Goal: Task Accomplishment & Management: Complete application form

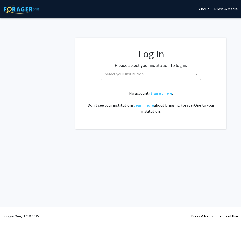
select select
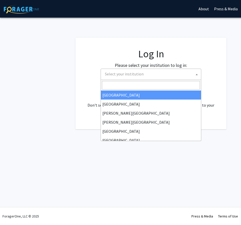
click at [117, 77] on span "Select your institution" at bounding box center [152, 74] width 98 height 10
click at [121, 83] on input "Search" at bounding box center [151, 85] width 98 height 9
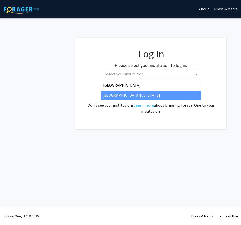
type input "university of kent"
select select "13"
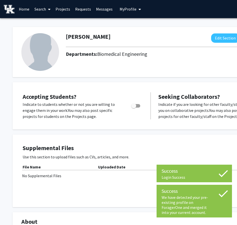
click at [135, 106] on span "Toggle" at bounding box center [133, 105] width 5 height 5
click at [134, 108] on input "Would you like to permit student requests?" at bounding box center [134, 108] width 0 height 0
checkbox input "true"
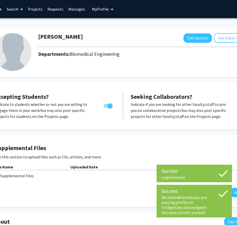
scroll to position [0, 65]
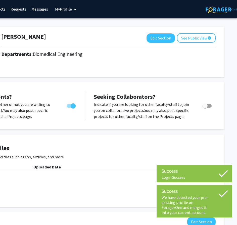
drag, startPoint x: 128, startPoint y: 85, endPoint x: 180, endPoint y: 85, distance: 51.8
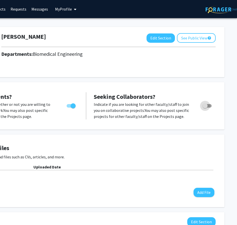
click at [207, 103] on span "Toggle" at bounding box center [205, 105] width 5 height 5
click at [205, 108] on input "Toggle" at bounding box center [205, 108] width 0 height 0
checkbox input "true"
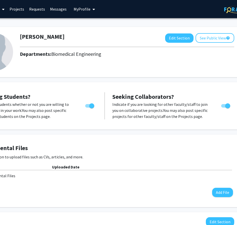
drag, startPoint x: 163, startPoint y: 92, endPoint x: 133, endPoint y: 93, distance: 30.2
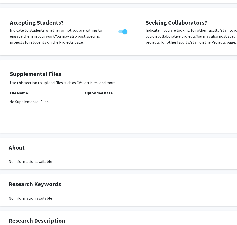
scroll to position [75, 13]
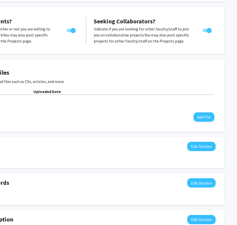
drag, startPoint x: 103, startPoint y: 108, endPoint x: 144, endPoint y: 109, distance: 41.0
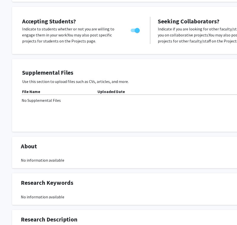
drag, startPoint x: 132, startPoint y: 110, endPoint x: 103, endPoint y: 110, distance: 29.4
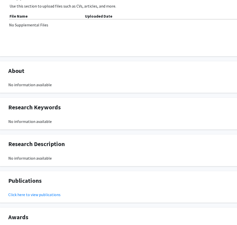
scroll to position [151, 65]
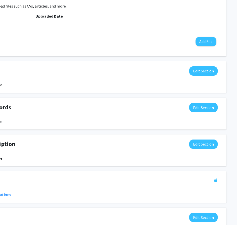
drag, startPoint x: 110, startPoint y: 113, endPoint x: 154, endPoint y: 114, distance: 43.3
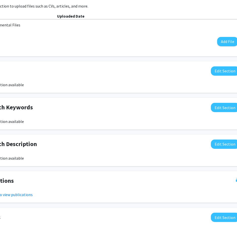
scroll to position [151, 0]
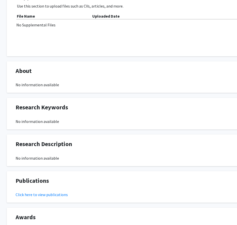
drag, startPoint x: 158, startPoint y: 114, endPoint x: 126, endPoint y: 114, distance: 32.2
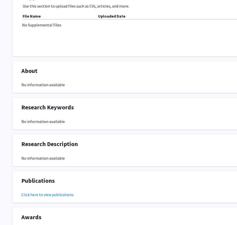
scroll to position [151, 31]
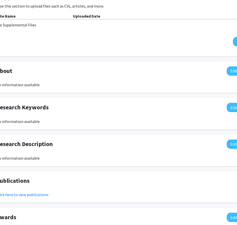
drag, startPoint x: 126, startPoint y: 114, endPoint x: 156, endPoint y: 112, distance: 30.0
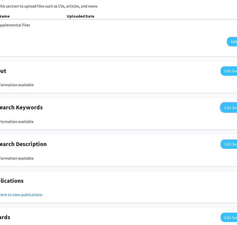
click at [223, 106] on button "Edit Section" at bounding box center [235, 107] width 28 height 9
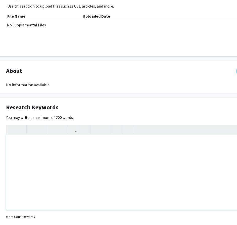
scroll to position [151, 0]
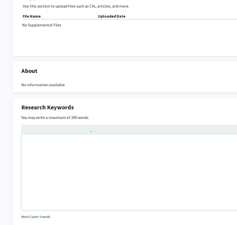
drag, startPoint x: 110, startPoint y: 153, endPoint x: 57, endPoint y: 152, distance: 53.8
click at [63, 152] on div "Note to users with screen readers: Please deactivate our accessibility plugin f…" at bounding box center [151, 172] width 258 height 75
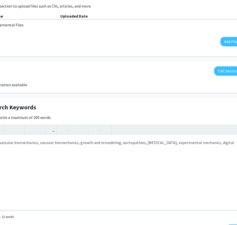
scroll to position [151, 28]
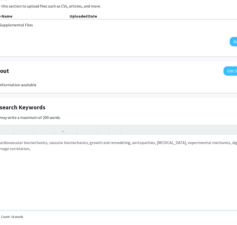
click at [160, 152] on div "cardiovascular biomechanics, vascular biomechanics, growth and remodeling, aort…" at bounding box center [122, 172] width 258 height 75
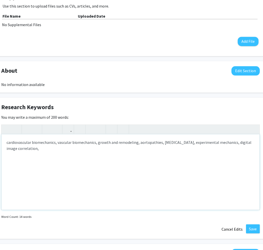
scroll to position [151, 0]
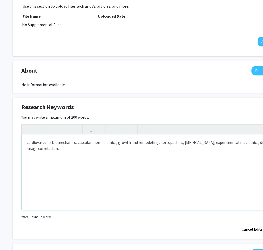
drag, startPoint x: 159, startPoint y: 160, endPoint x: 121, endPoint y: 159, distance: 37.5
click at [116, 148] on div "cardiovascular biomechanics, vascular biomechanics, growth and remodeling, aort…" at bounding box center [151, 172] width 258 height 75
click at [181, 143] on div "cardiovascular biomechanics, vascular biomechanics, growth and remodeling, aort…" at bounding box center [151, 172] width 258 height 75
click at [169, 149] on div "cardiovascular biomechanics, vascular biomechanics, growth and remodeling, aort…" at bounding box center [151, 172] width 258 height 75
click at [240, 144] on div "cardiovascular biomechanics, vascular biomechanics, growth and remodeling, aort…" at bounding box center [151, 172] width 258 height 75
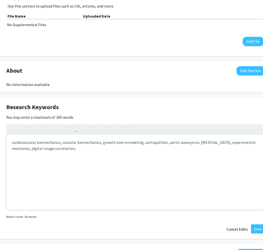
scroll to position [151, 38]
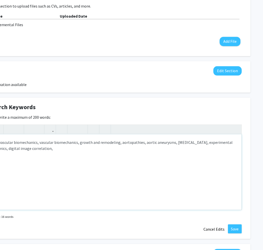
drag, startPoint x: 195, startPoint y: 174, endPoint x: 219, endPoint y: 174, distance: 24.4
click at [174, 143] on div "cardiovascular biomechanics, vascular biomechanics, growth and remodeling, aort…" at bounding box center [112, 172] width 258 height 75
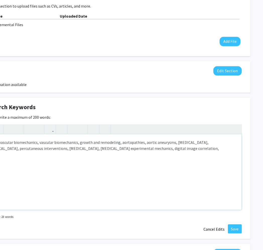
type textarea "cardiovascular biomechanics, vascular biomechanics, growth and remodeling, aort…"
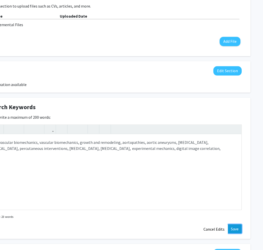
click at [236, 225] on button "Save" at bounding box center [235, 229] width 14 height 9
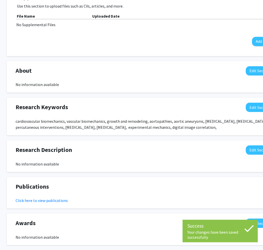
scroll to position [151, 0]
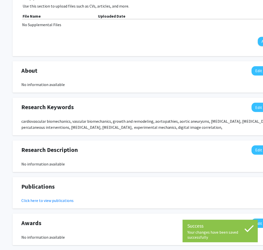
drag, startPoint x: 172, startPoint y: 135, endPoint x: 140, endPoint y: 135, distance: 31.9
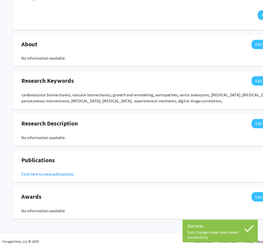
drag, startPoint x: 121, startPoint y: 155, endPoint x: 117, endPoint y: 183, distance: 27.7
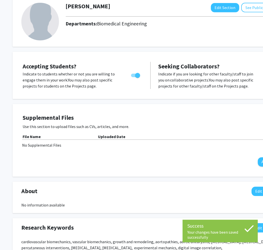
scroll to position [0, 0]
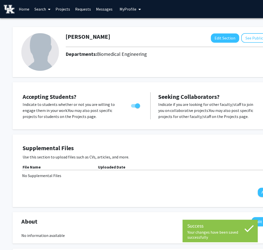
drag, startPoint x: 115, startPoint y: 169, endPoint x: 114, endPoint y: 115, distance: 54.1
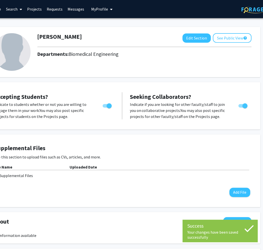
scroll to position [0, 38]
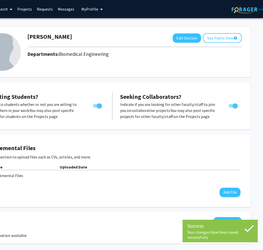
drag, startPoint x: 108, startPoint y: 74, endPoint x: 151, endPoint y: 72, distance: 43.0
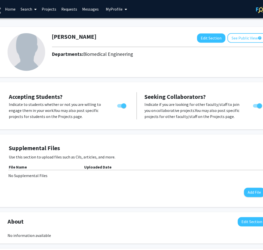
scroll to position [0, 0]
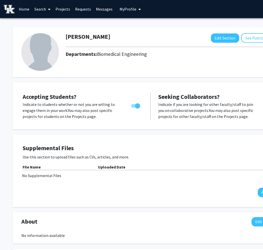
drag, startPoint x: 163, startPoint y: 67, endPoint x: 153, endPoint y: 67, distance: 10.6
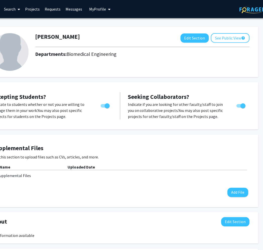
drag, startPoint x: 124, startPoint y: 141, endPoint x: 145, endPoint y: 140, distance: 20.6
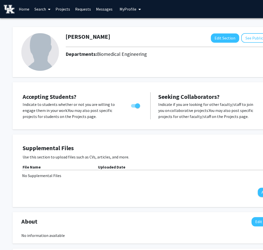
drag, startPoint x: 179, startPoint y: 156, endPoint x: 134, endPoint y: 154, distance: 44.8
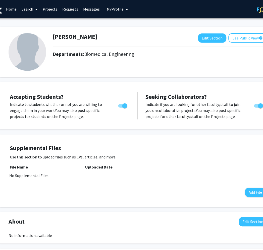
scroll to position [0, 38]
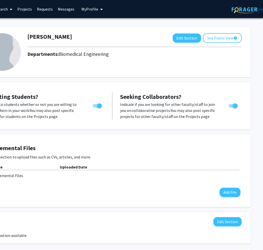
drag, startPoint x: 116, startPoint y: 155, endPoint x: 146, endPoint y: 157, distance: 30.2
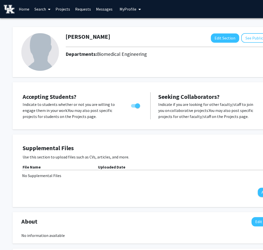
drag, startPoint x: 154, startPoint y: 153, endPoint x: 112, endPoint y: 147, distance: 42.0
click at [65, 7] on link "Projects" at bounding box center [63, 9] width 20 height 18
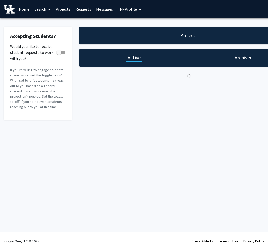
checkbox input "true"
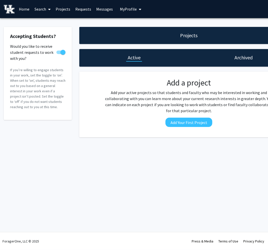
click at [80, 8] on link "Requests" at bounding box center [83, 9] width 21 height 18
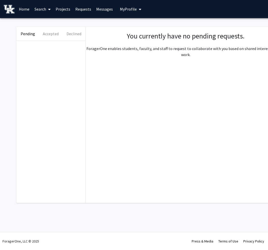
click at [66, 9] on link "Projects" at bounding box center [63, 9] width 20 height 18
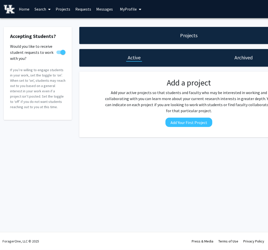
click at [43, 11] on link "Search" at bounding box center [42, 9] width 21 height 18
click at [43, 23] on span "Faculty/Staff" at bounding box center [50, 23] width 37 height 10
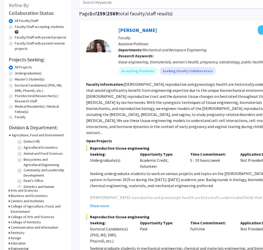
scroll to position [84, 0]
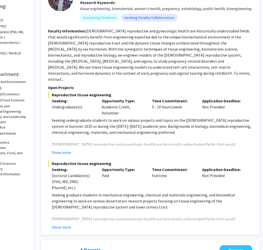
drag, startPoint x: 115, startPoint y: 107, endPoint x: 127, endPoint y: 108, distance: 12.6
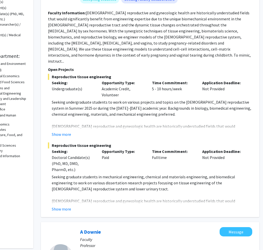
scroll to position [112, 38]
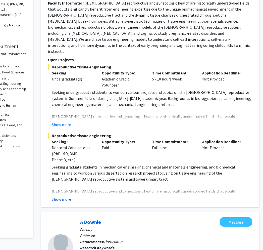
click at [64, 196] on button "Show more" at bounding box center [61, 199] width 19 height 6
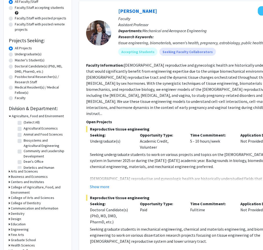
scroll to position [0, 0]
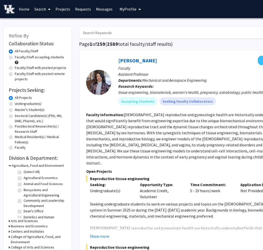
drag, startPoint x: 179, startPoint y: 95, endPoint x: 136, endPoint y: 53, distance: 59.9
click at [124, 8] on span "My Profile" at bounding box center [128, 9] width 17 height 5
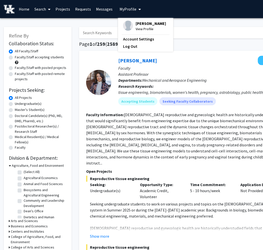
click at [136, 24] on span "[PERSON_NAME]" at bounding box center [151, 24] width 30 height 6
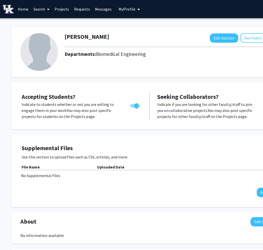
scroll to position [0, 38]
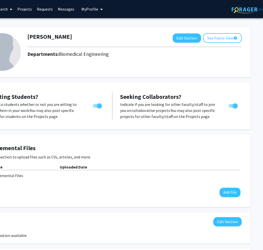
drag, startPoint x: 105, startPoint y: 68, endPoint x: 152, endPoint y: 60, distance: 47.6
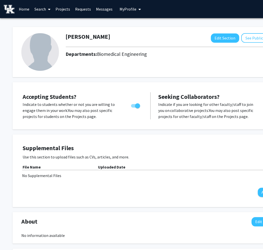
drag, startPoint x: 198, startPoint y: 61, endPoint x: 138, endPoint y: 61, distance: 60.3
click at [40, 59] on img at bounding box center [40, 52] width 38 height 38
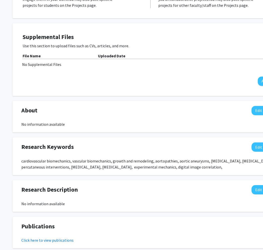
scroll to position [112, 0]
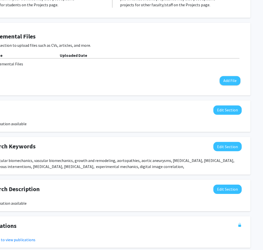
drag, startPoint x: 105, startPoint y: 128, endPoint x: 142, endPoint y: 128, distance: 37.0
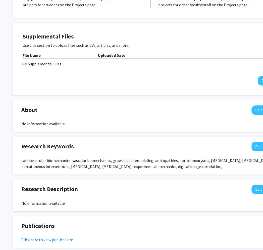
drag, startPoint x: 114, startPoint y: 128, endPoint x: 107, endPoint y: 128, distance: 6.8
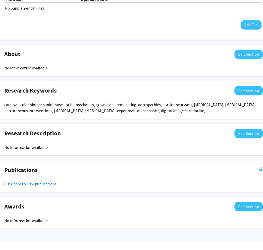
scroll to position [167, 38]
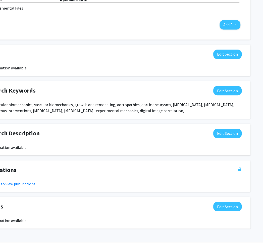
drag, startPoint x: 80, startPoint y: 134, endPoint x: 125, endPoint y: 133, distance: 45.3
click at [219, 132] on button "Edit Section" at bounding box center [228, 133] width 28 height 9
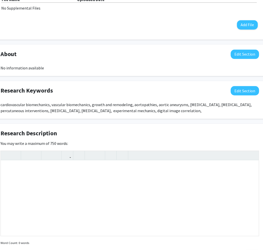
drag, startPoint x: 95, startPoint y: 125, endPoint x: 67, endPoint y: 127, distance: 27.7
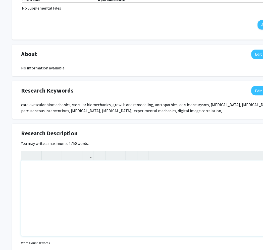
click at [127, 174] on div "Note to users with screen readers: Please deactivate our accessibility plugin f…" at bounding box center [150, 198] width 258 height 75
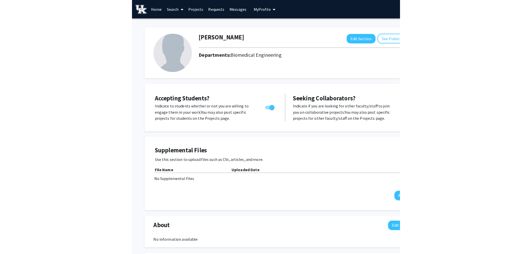
scroll to position [0, 0]
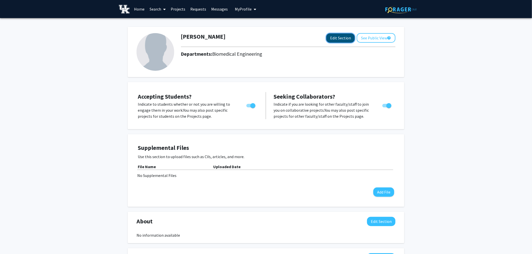
click at [241, 36] on button "Edit Section" at bounding box center [340, 37] width 28 height 9
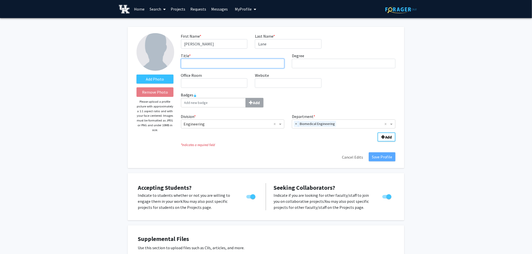
click at [241, 64] on input "Title * required" at bounding box center [233, 64] width 104 height 10
click at [214, 85] on div "Office Room required" at bounding box center [214, 80] width 74 height 16
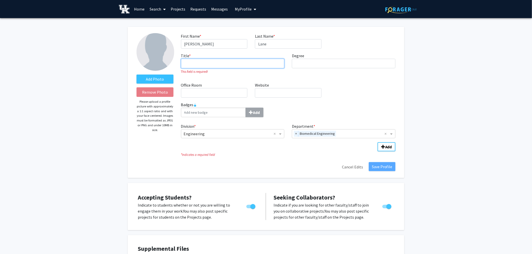
click at [221, 67] on input "Title * required" at bounding box center [233, 64] width 104 height 10
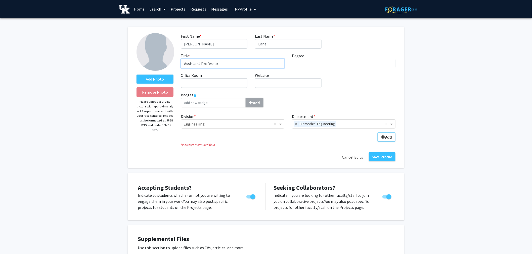
type input "Assistant Professor"
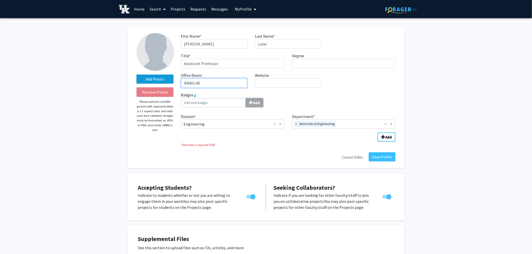
type input "RMB514E"
click at [159, 79] on label "Add Photo" at bounding box center [155, 79] width 37 height 9
click at [0, 0] on input "Add Photo" at bounding box center [0, 0] width 0 height 0
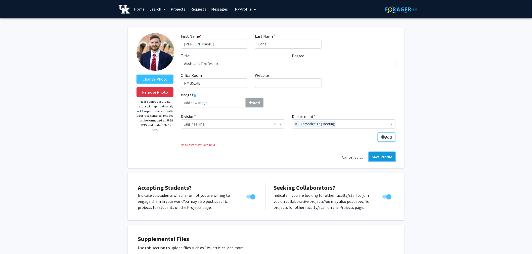
click at [241, 156] on button "Save Profile" at bounding box center [382, 157] width 27 height 9
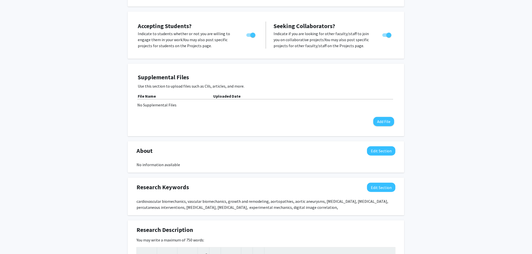
scroll to position [84, 0]
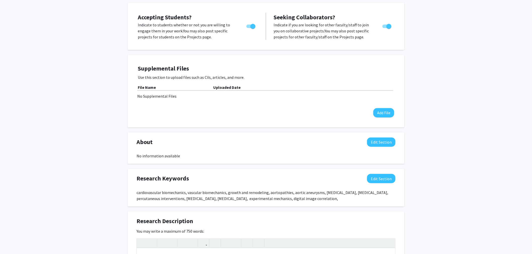
click at [129, 121] on div "Supplemental Files Use this section to upload files such as CVs, articles, and …" at bounding box center [266, 91] width 277 height 73
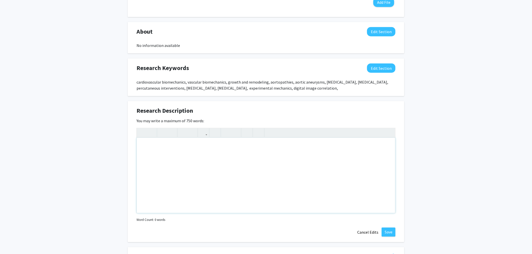
scroll to position [195, 0]
click at [241, 73] on div "[PERSON_NAME] Edit Section See Public View help Title: Assistant Professor Offi…" at bounding box center [266, 77] width 532 height 508
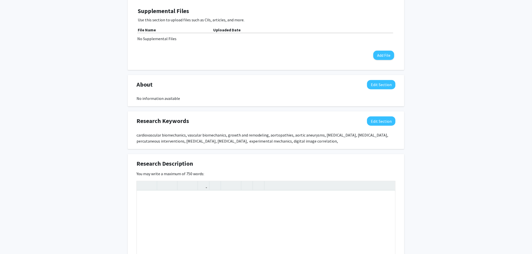
scroll to position [140, 0]
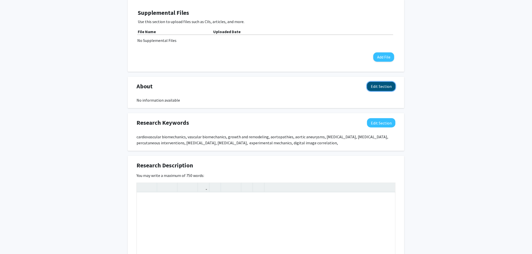
click at [241, 88] on button "Edit Section" at bounding box center [381, 86] width 28 height 9
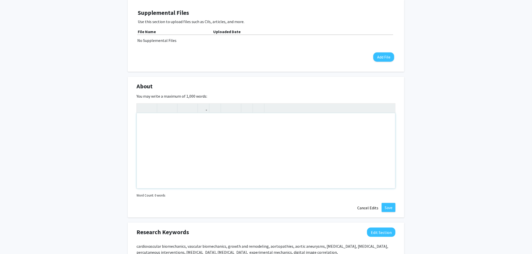
click at [241, 144] on div "Note to users with screen readers: Please deactivate our accessibility plugin f…" at bounding box center [266, 150] width 258 height 75
paste div "Note to users with screen readers: Please deactivate our accessibility plugin f…"
type textarea "<l>Ipsumd S. Amet, CoN ad e seddoeiusm temporin utlab etdolore magnaal en admi …"
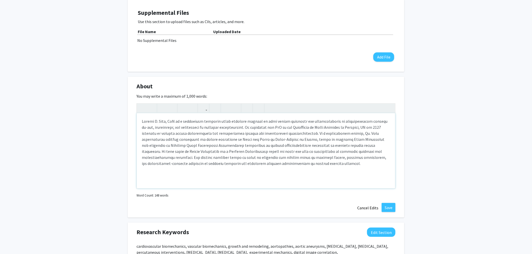
click at [241, 164] on p "Note to users with screen readers: Please deactivate our accessibility plugin f…" at bounding box center [266, 142] width 248 height 48
click at [241, 206] on button "Save" at bounding box center [389, 207] width 14 height 9
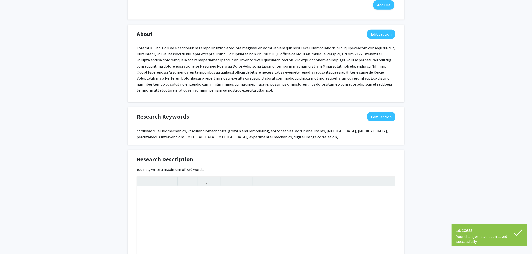
scroll to position [195, 0]
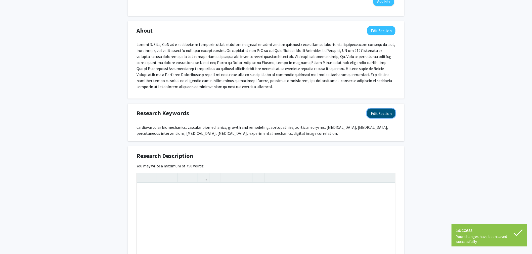
click at [241, 117] on button "Edit Section" at bounding box center [381, 113] width 28 height 9
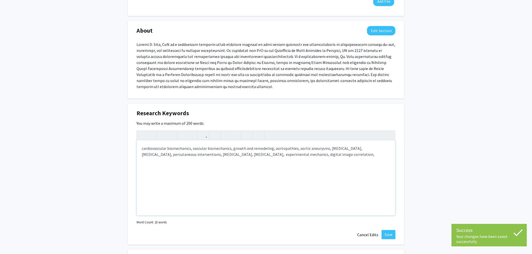
click at [241, 155] on div "cardiovascular biomechanics, vascular biomechanics, growth and remodeling, aort…" at bounding box center [266, 178] width 258 height 75
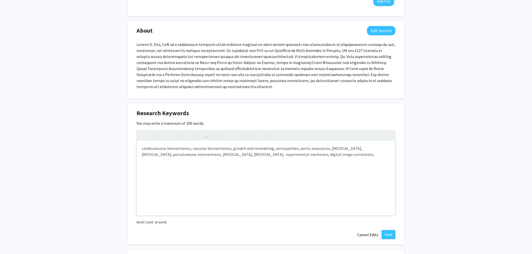
click at [241, 150] on div "cardiovascular biomechanics, vascular biomechanics, growth and remodeling, aort…" at bounding box center [266, 178] width 258 height 75
click at [231, 149] on div "cardiovascular biomechanics, vascular biomechanics, growth and remodeling, aort…" at bounding box center [266, 178] width 258 height 75
click at [150, 154] on div "cardiovascular biomechanics, vascular biomechanics, inflammation, growth and re…" at bounding box center [266, 178] width 258 height 75
type textarea "cardiovascular biomechanics, vascular biomechanics, inflammation, growth and re…"
click at [241, 225] on button "Save" at bounding box center [389, 235] width 14 height 9
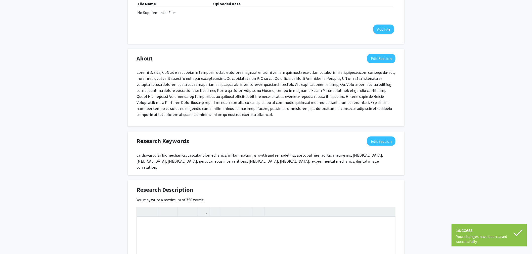
scroll to position [251, 0]
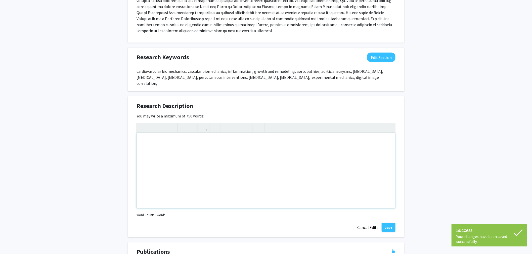
click at [241, 147] on div "Note to users with screen readers: Please deactivate our accessibility plugin f…" at bounding box center [266, 170] width 258 height 75
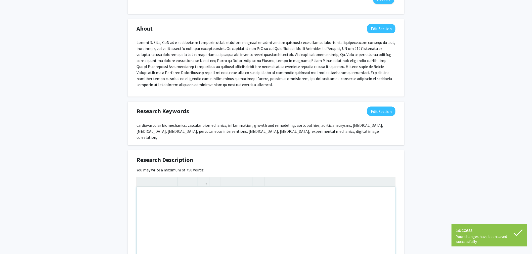
scroll to position [195, 0]
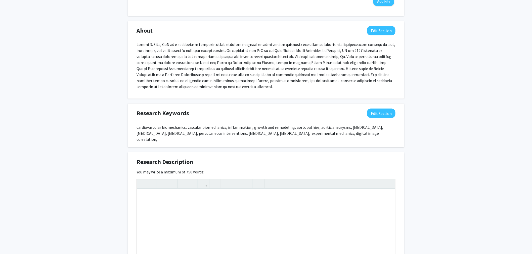
click at [241, 190] on div "[PERSON_NAME] Edit Section See Public View help Title: Assistant Professor Offi…" at bounding box center [266, 103] width 532 height 561
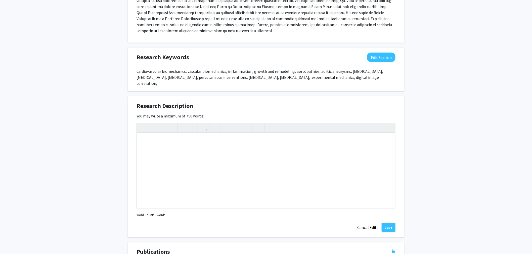
click at [85, 183] on div "[PERSON_NAME] Edit Section See Public View help Title: Assistant Professor Offi…" at bounding box center [266, 47] width 532 height 561
click at [202, 48] on div "Research Keywords Edit Section cardiovascular biomechanics, vascular biomechani…" at bounding box center [266, 70] width 277 height 44
click at [219, 150] on div "Note to users with screen readers: Please deactivate our accessibility plugin f…" at bounding box center [266, 170] width 258 height 75
paste div "Note to users with screen readers: Please deactivate our accessibility plugin f…"
type textarea "<p>Vascular homeostasis is regulated through mechanical (i.e., circumferential …"
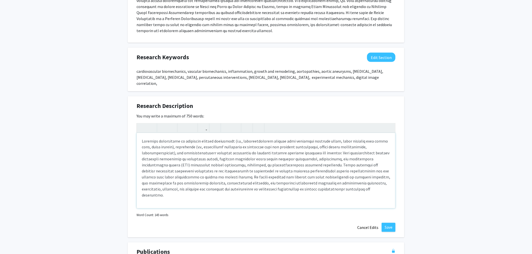
click at [241, 188] on div "Note to users with screen readers: Please deactivate our accessibility plugin f…" at bounding box center [266, 170] width 258 height 75
click at [241, 223] on button "Save" at bounding box center [389, 227] width 14 height 9
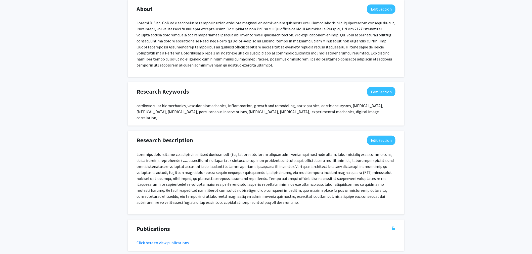
scroll to position [0, 0]
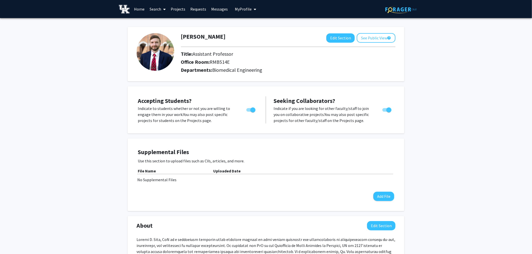
drag, startPoint x: 305, startPoint y: 170, endPoint x: 297, endPoint y: 111, distance: 58.9
click at [150, 9] on link "Search" at bounding box center [157, 9] width 21 height 18
click at [164, 24] on span "Faculty/Staff" at bounding box center [165, 23] width 37 height 10
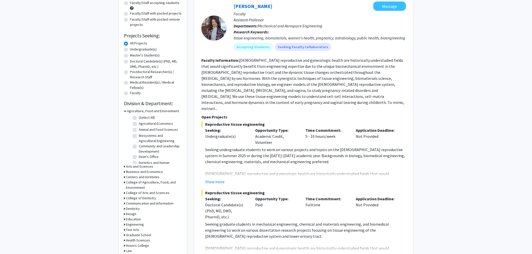
scroll to position [56, 0]
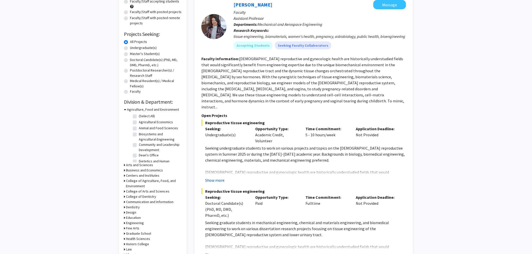
click at [216, 178] on button "Show more" at bounding box center [214, 181] width 19 height 6
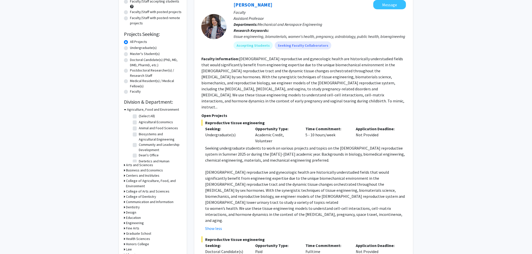
drag, startPoint x: 206, startPoint y: 137, endPoint x: 400, endPoint y: 199, distance: 203.3
click at [241, 199] on div "Seeking undergraduate students to work on various projects and topics on the [D…" at bounding box center [305, 184] width 201 height 78
copy div "Loremip dolorsitametc adipisci el sedd ei tempori utlabore etd magnaa en adm ve…"
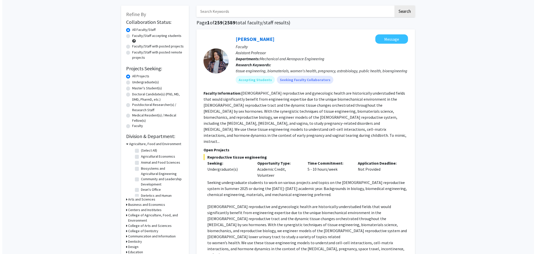
scroll to position [0, 0]
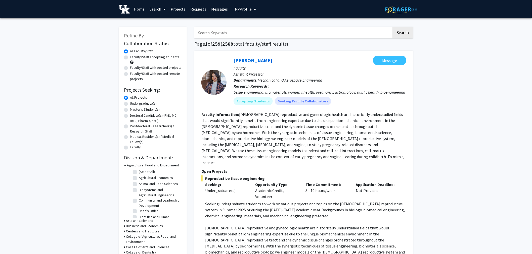
click at [160, 9] on link "Search" at bounding box center [157, 9] width 21 height 18
click at [179, 11] on link "Projects" at bounding box center [178, 9] width 20 height 18
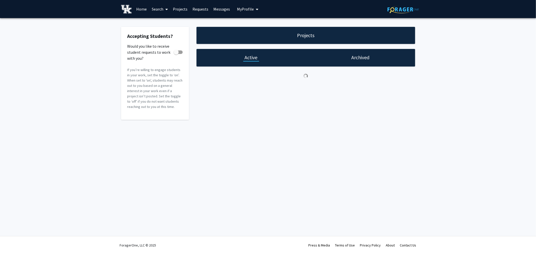
checkbox input "true"
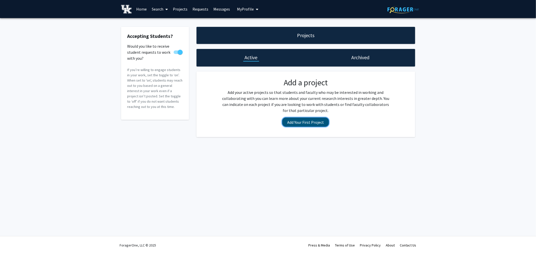
click at [241, 121] on button "Add Your First Project" at bounding box center [305, 122] width 47 height 9
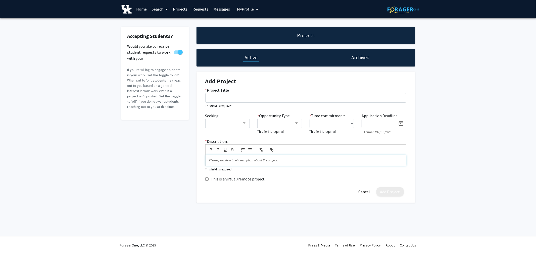
click at [239, 162] on p at bounding box center [305, 160] width 193 height 5
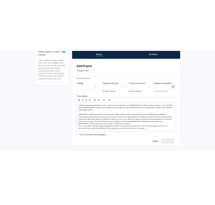
scroll to position [57, 0]
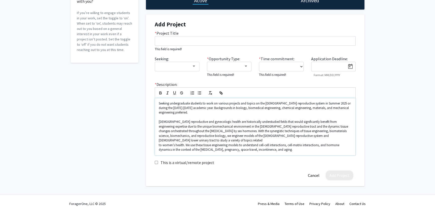
click at [159, 103] on p "Seeking undergraduate students to work on various projects and topics on the [D…" at bounding box center [255, 108] width 193 height 14
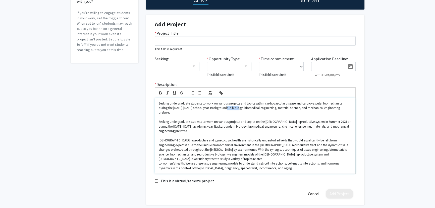
drag, startPoint x: 226, startPoint y: 108, endPoint x: 239, endPoint y: 109, distance: 13.1
click at [239, 109] on p "Seeking undergraduate students to work on various projects and topics within ca…" at bounding box center [255, 108] width 193 height 14
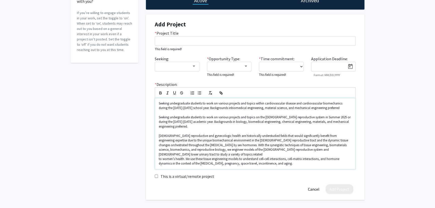
click at [241, 107] on p "Seeking undergraduate students to work on various projects and topics within ca…" at bounding box center [255, 105] width 193 height 9
click at [241, 108] on p "Seeking undergraduate students to work on various projects and topics within ca…" at bounding box center [255, 105] width 193 height 9
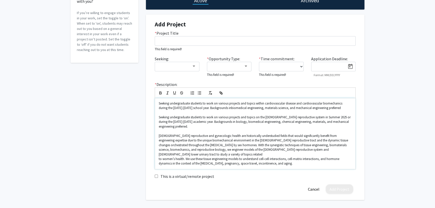
click at [241, 109] on p "Seeking undergraduate students to work on various projects and topics within ca…" at bounding box center [255, 105] width 193 height 9
click at [241, 108] on p "Seeking undergraduate students to work on various projects and topics within ca…" at bounding box center [255, 105] width 193 height 9
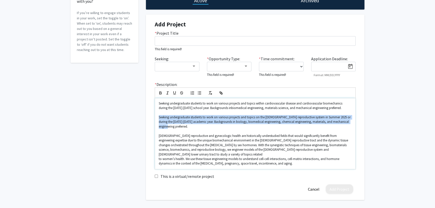
drag, startPoint x: 188, startPoint y: 125, endPoint x: 156, endPoint y: 117, distance: 33.2
click at [156, 117] on div "Seeking undergraduate students to work on various projects and topics within ca…" at bounding box center [255, 133] width 201 height 71
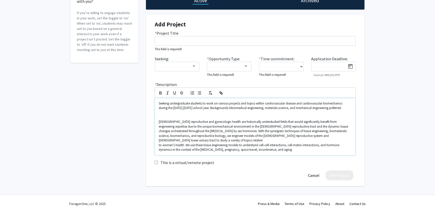
click at [158, 103] on div "Seeking undergraduate students to work on various projects and topics within ca…" at bounding box center [255, 126] width 201 height 57
click at [203, 103] on p "Seeking undergraduate students to work on various projects and topics within ca…" at bounding box center [255, 105] width 193 height 9
click at [190, 70] on mat-select at bounding box center [177, 67] width 45 height 10
click at [192, 66] on div at bounding box center [194, 66] width 5 height 4
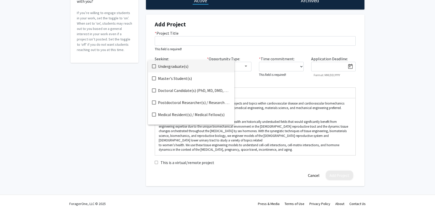
click at [183, 68] on span "Undergraduate(s)" at bounding box center [194, 66] width 72 height 12
click at [189, 91] on span "Doctoral Candidate(s) (PhD, MD, DMD, PharmD, etc.)" at bounding box center [194, 90] width 72 height 12
click at [241, 107] on div at bounding box center [217, 104] width 435 height 208
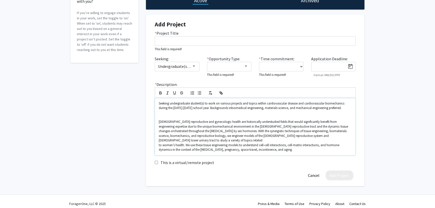
click at [170, 103] on p "Seeking undergraduate student(s) to work on various projects and topics within …" at bounding box center [255, 105] width 193 height 9
click at [160, 104] on p "Seeking undergraduate student(s) to work on various projects and topics within …" at bounding box center [255, 105] width 193 height 9
click at [176, 112] on p at bounding box center [255, 112] width 193 height 5
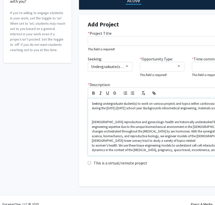
click at [113, 118] on p at bounding box center [188, 117] width 193 height 5
click at [92, 104] on p "Seeking undergraduate student(s) to work on various projects and topics within …" at bounding box center [188, 105] width 193 height 9
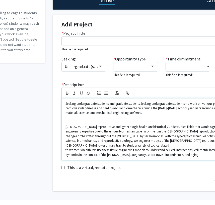
drag, startPoint x: 157, startPoint y: 111, endPoint x: 167, endPoint y: 111, distance: 9.8
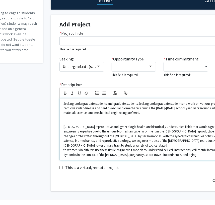
scroll to position [57, 40]
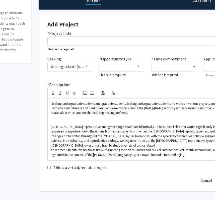
drag, startPoint x: 143, startPoint y: 114, endPoint x: 158, endPoint y: 116, distance: 14.7
click at [125, 102] on p "Seeking undergraduate students and graduate students Seeking undergraduate stud…" at bounding box center [148, 108] width 193 height 14
click at [96, 102] on p "Seeking undergraduate students and graduate students Seeking undergraduate stud…" at bounding box center [148, 108] width 193 height 14
click at [128, 103] on p "Seeking undergraduate students and graduate students Seeking undergraduate stud…" at bounding box center [148, 108] width 193 height 14
click at [126, 104] on p "Seeking undergraduate students and graduate students Seeking undergraduate stud…" at bounding box center [148, 108] width 193 height 14
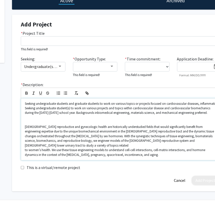
scroll to position [57, 69]
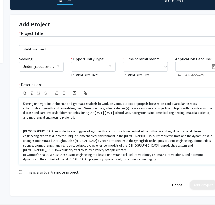
click at [123, 120] on p at bounding box center [119, 122] width 193 height 5
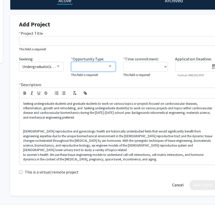
click at [110, 68] on div at bounding box center [110, 66] width 5 height 4
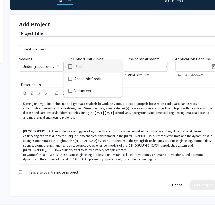
click at [99, 68] on span "Paid" at bounding box center [96, 66] width 44 height 12
click at [90, 80] on span "Academic Credit" at bounding box center [96, 78] width 44 height 12
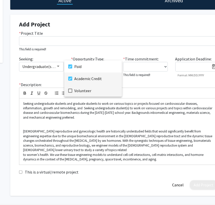
click at [93, 91] on span "Volunteer" at bounding box center [96, 90] width 44 height 12
click at [137, 67] on div at bounding box center [107, 102] width 215 height 205
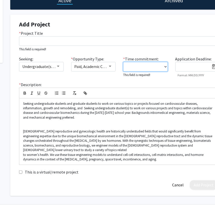
click at [152, 68] on select "0 - 5 hours/week 5 - 10 hours/week 10 - 15 hours/week 15 - 20 hours/week 20 - 3…" at bounding box center [145, 67] width 45 height 10
select select "10 - 15"
click at [123, 62] on select "0 - 5 hours/week 5 - 10 hours/week 10 - 15 hours/week 15 - 20 hours/week 20 - 3…" at bounding box center [145, 67] width 45 height 10
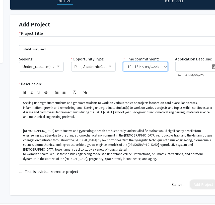
click at [159, 68] on select "0 - 5 hours/week 5 - 10 hours/week 10 - 15 hours/week 15 - 20 hours/week 20 - 3…" at bounding box center [145, 67] width 45 height 10
click at [123, 62] on select "0 - 5 hours/week 5 - 10 hours/week 10 - 15 hours/week 15 - 20 hours/week 20 - 3…" at bounding box center [145, 67] width 45 height 10
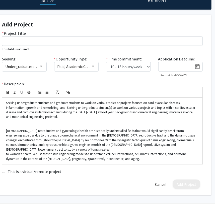
drag, startPoint x: 146, startPoint y: 80, endPoint x: 163, endPoint y: 81, distance: 16.9
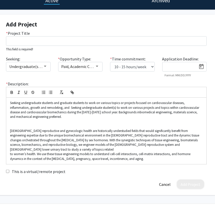
drag, startPoint x: 161, startPoint y: 81, endPoint x: 140, endPoint y: 85, distance: 21.5
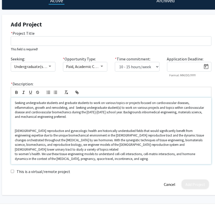
click at [87, 120] on p at bounding box center [111, 121] width 193 height 5
click at [15, 102] on p "Seeking undergraduate students and graduate students to work on various topics …" at bounding box center [111, 110] width 193 height 19
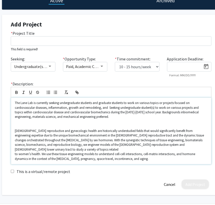
click at [96, 101] on p "The Lane Lab is currently seeking undergraduate students and graduate students …" at bounding box center [111, 110] width 193 height 19
click at [120, 102] on p "The Lane Lab is currently seeking undergraduate students and graduate students …" at bounding box center [111, 110] width 193 height 19
click at [140, 104] on p "The Lane Lab is currently seeking undergraduate students and graduate students …" at bounding box center [111, 110] width 193 height 19
click at [164, 103] on p "The Lane Lab is currently seeking undergraduate students and graduate students …" at bounding box center [111, 110] width 193 height 19
click at [174, 102] on p "The Lane Lab is currently seeking undergraduate students and graduate students …" at bounding box center [111, 110] width 193 height 19
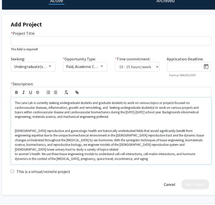
click at [188, 102] on p "The Lane Lab is currently seeking undergraduate students and graduate students …" at bounding box center [111, 110] width 193 height 19
click at [81, 106] on p "The Lane Lab is currently seeking undergraduate students and graduate students …" at bounding box center [111, 110] width 193 height 19
click at [60, 109] on p "The Lane Lab is currently seeking undergraduate students and graduate students …" at bounding box center [111, 110] width 193 height 19
click at [71, 109] on p "The Lane Lab is currently seeking undergraduate students and graduate students …" at bounding box center [111, 110] width 193 height 19
click at [81, 110] on p "The Lane Lab is currently seeking undergraduate students and graduate students …" at bounding box center [111, 110] width 193 height 19
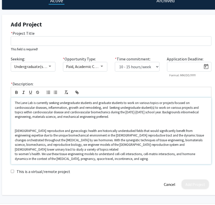
drag, startPoint x: 95, startPoint y: 109, endPoint x: 100, endPoint y: 109, distance: 5.0
click at [95, 109] on p "The Lane Lab is currently seeking undergraduate students and graduate students …" at bounding box center [111, 110] width 193 height 19
click at [108, 109] on p "The Lane Lab is currently seeking undergraduate students and graduate students …" at bounding box center [111, 110] width 193 height 19
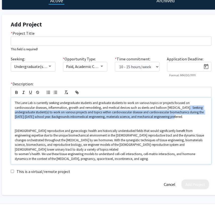
drag, startPoint x: 185, startPoint y: 114, endPoint x: 185, endPoint y: 108, distance: 6.0
click at [185, 108] on p "The Lane Lab is currently seeking undergraduate students and graduate students …" at bounding box center [111, 110] width 193 height 19
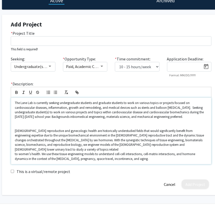
click at [188, 119] on p at bounding box center [111, 121] width 193 height 5
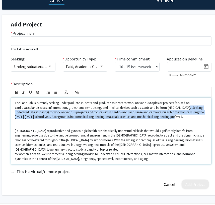
drag, startPoint x: 193, startPoint y: 115, endPoint x: 185, endPoint y: 107, distance: 11.2
click at [185, 107] on p "The Lane Lab is currently seeking undergraduate students and graduate students …" at bounding box center [111, 110] width 193 height 19
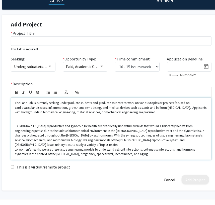
click at [81, 112] on p "The Lane Lab is currently seeking undergraduate students and graduate students …" at bounding box center [111, 108] width 193 height 14
click at [80, 117] on p at bounding box center [111, 116] width 193 height 5
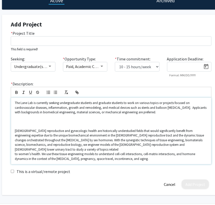
click at [122, 117] on p at bounding box center [111, 116] width 193 height 5
click at [189, 115] on p at bounding box center [111, 116] width 193 height 5
click at [33, 102] on p "The Lane Lab is currently seeking undergraduate students and graduate students …" at bounding box center [111, 108] width 193 height 14
click at [161, 108] on p "The Lane Lab is currently seeking undergraduate students and graduate students …" at bounding box center [111, 108] width 193 height 14
click at [162, 110] on p "The Lane Lab is currently seeking undergraduate students and graduate students …" at bounding box center [111, 108] width 193 height 14
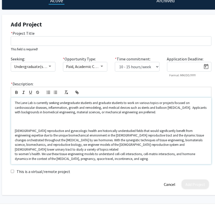
click at [183, 107] on p "The Lane Lab is currently seeking undergraduate students and graduate students …" at bounding box center [111, 108] width 193 height 14
click at [185, 112] on p "The Lane Lab is currently seeking undergraduate students and graduate students …" at bounding box center [111, 108] width 193 height 14
click at [51, 120] on p at bounding box center [111, 121] width 193 height 5
drag, startPoint x: 161, startPoint y: 153, endPoint x: 18, endPoint y: 130, distance: 144.4
click at [18, 130] on div "The Lane Lab is currently seeking undergraduate students and graduate students …" at bounding box center [111, 131] width 201 height 66
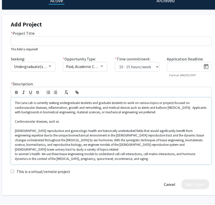
drag, startPoint x: 65, startPoint y: 122, endPoint x: 13, endPoint y: 121, distance: 51.8
click at [13, 121] on div "The Lane Lab is currently seeking undergraduate students and graduate students …" at bounding box center [111, 131] width 201 height 66
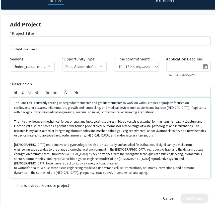
scroll to position [57, 84]
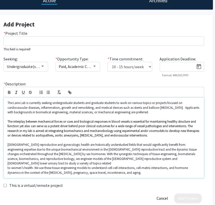
click at [150, 133] on p "The interplay between mechanical forces or cues and biological responses in blo…" at bounding box center [104, 128] width 193 height 19
click at [152, 136] on p "The interplay between mechanical forces or cues and biological responses in blo…" at bounding box center [104, 128] width 193 height 19
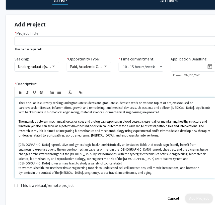
drag, startPoint x: 145, startPoint y: 169, endPoint x: 3, endPoint y: 142, distance: 144.0
click at [3, 142] on div "Projects Active Archived Add Project * Project Title This field is required! Se…" at bounding box center [115, 89] width 226 height 239
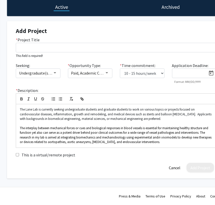
scroll to position [51, 86]
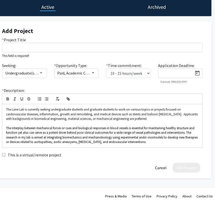
drag, startPoint x: 69, startPoint y: 166, endPoint x: 113, endPoint y: 165, distance: 43.3
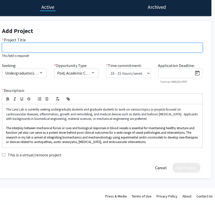
click at [65, 47] on input "* Project Title" at bounding box center [102, 48] width 201 height 10
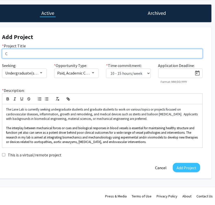
scroll to position [45, 86]
type input "C"
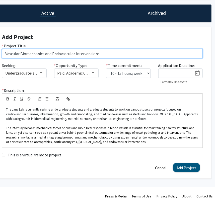
type input "Vascular Biomechanics and Endovascular Interventions"
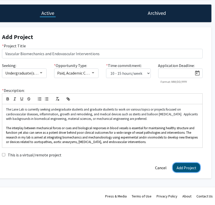
click at [187, 166] on button "Add Project" at bounding box center [186, 167] width 27 height 9
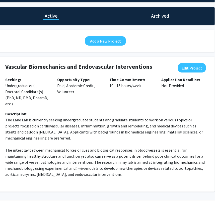
scroll to position [46, 83]
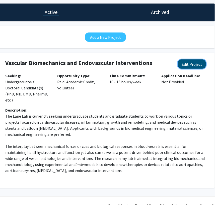
click at [197, 68] on button "Edit Project" at bounding box center [192, 63] width 28 height 9
select select "10 - 15"
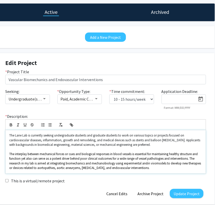
click at [156, 170] on div "The Lane Lab is currently seeking undergraduate students and graduate students …" at bounding box center [106, 151] width 201 height 43
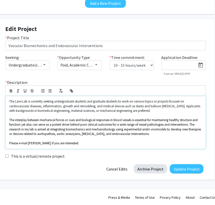
scroll to position [81, 83]
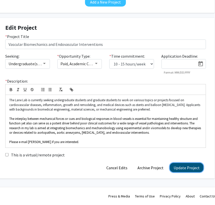
click at [194, 168] on button "Update Project" at bounding box center [187, 167] width 34 height 9
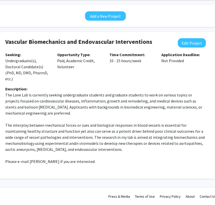
scroll to position [0, 83]
